Goal: Navigation & Orientation: Go to known website

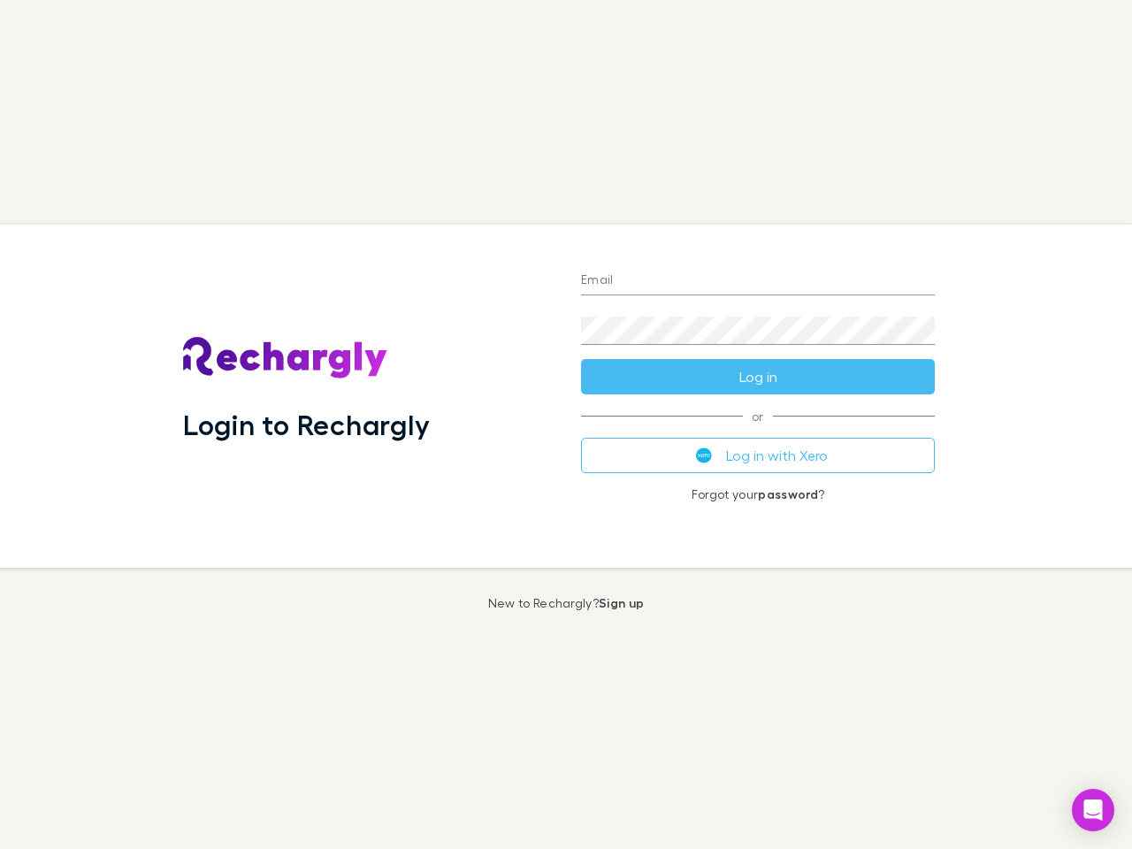
click at [566, 424] on div "Login to Rechargly" at bounding box center [368, 396] width 398 height 343
click at [758, 281] on input "Email" at bounding box center [758, 281] width 354 height 28
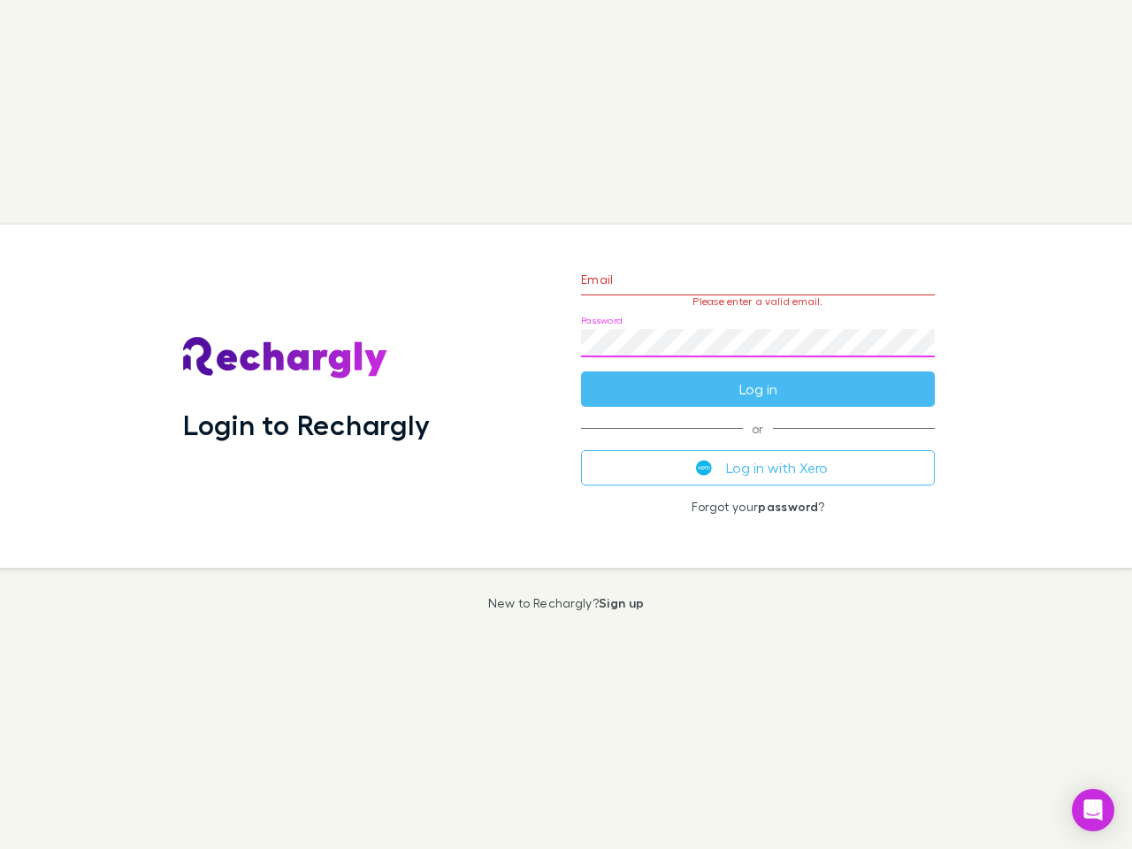
click at [758, 377] on form "Email Please enter a valid email. Password Log in" at bounding box center [758, 330] width 354 height 154
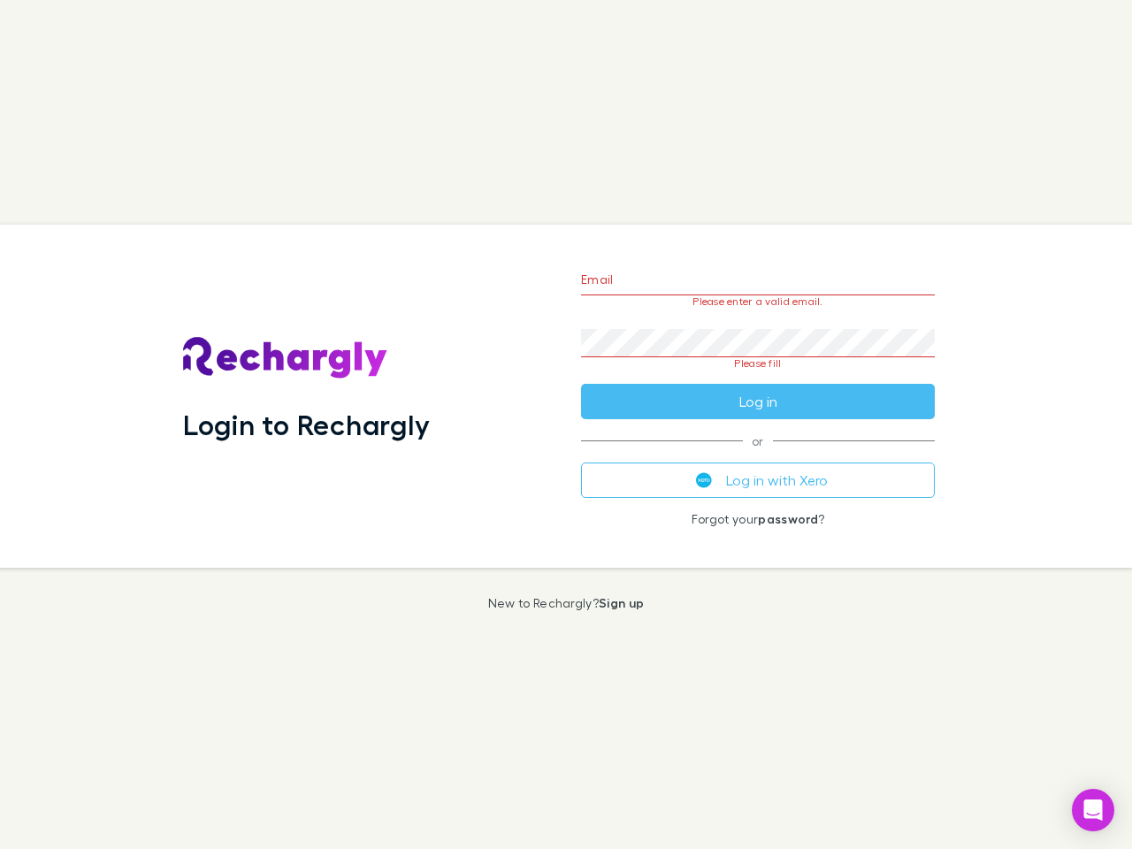
click at [758, 455] on div "Email Please enter a valid email. Password Please fill Log in or Log in with Xe…" at bounding box center [758, 396] width 382 height 343
click at [1093, 810] on icon "Open Intercom Messenger" at bounding box center [1093, 809] width 19 height 21
